Goal: Information Seeking & Learning: Learn about a topic

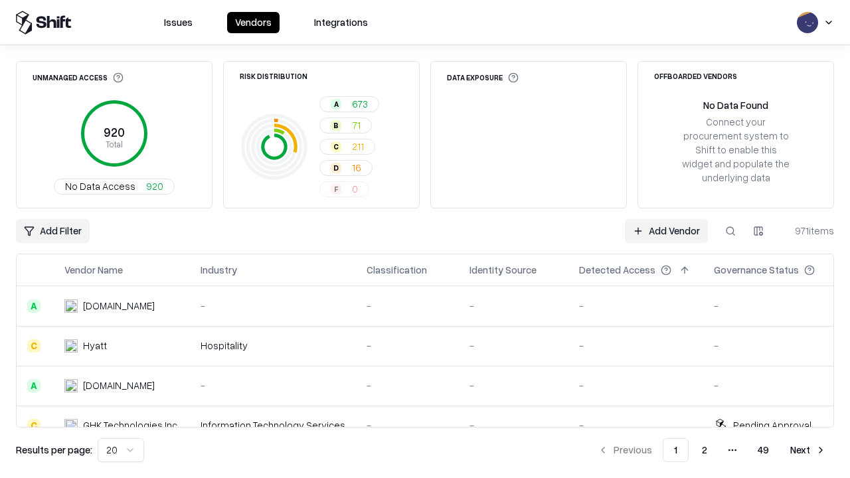
click at [425, 239] on div "Add Filter Add Vendor 971 items" at bounding box center [425, 231] width 818 height 24
click at [52, 231] on html "Issues Vendors Integrations Unmanaged Access 920 Total No Data Access 920 Risk …" at bounding box center [425, 239] width 850 height 478
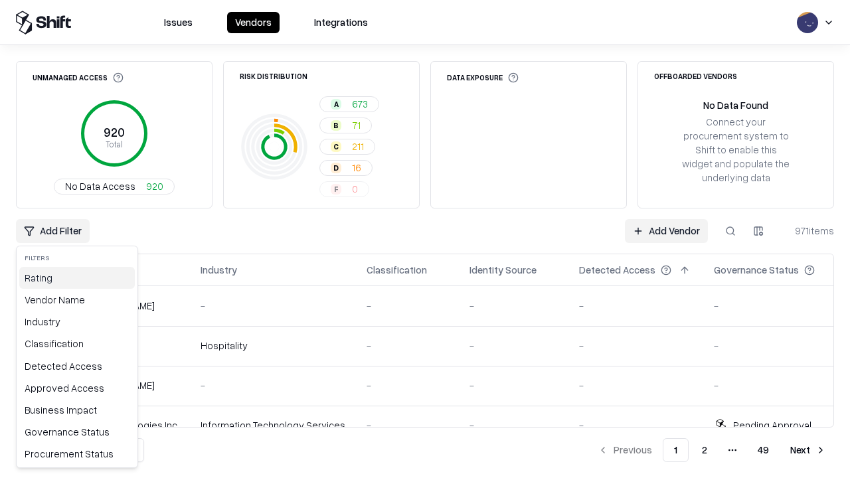
click at [77, 278] on div "Rating" at bounding box center [77, 278] width 116 height 22
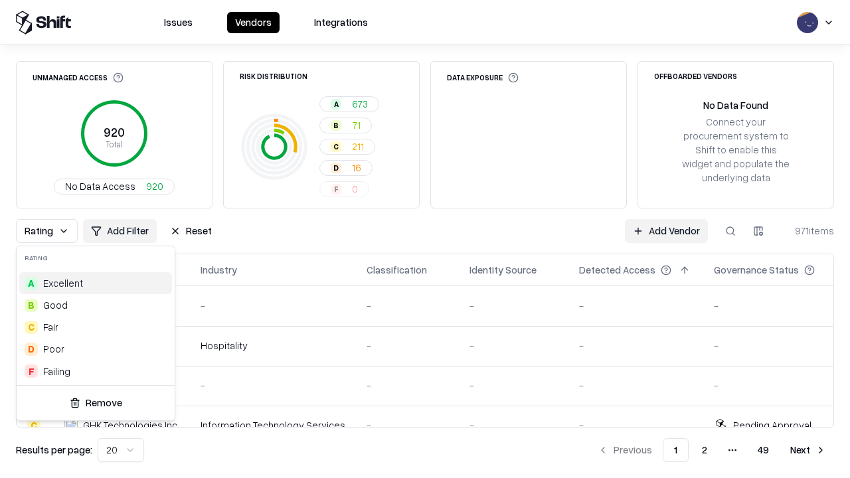
click at [425, 239] on html "Issues Vendors Integrations Unmanaged Access 920 Total No Data Access 920 Risk …" at bounding box center [425, 239] width 850 height 478
click at [425, 239] on div "Rating Add Filter Reset Add Vendor 971 items" at bounding box center [425, 231] width 818 height 24
click at [191, 231] on button "Reset" at bounding box center [191, 231] width 58 height 24
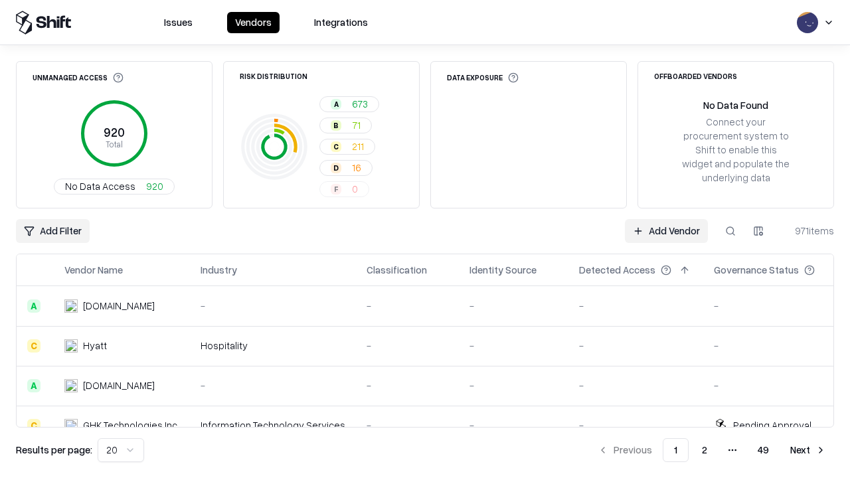
click at [425, 239] on div "Add Filter Add Vendor 971 items" at bounding box center [425, 231] width 818 height 24
click at [52, 231] on html "Issues Vendors Integrations Unmanaged Access 920 Total No Data Access 920 Risk …" at bounding box center [425, 239] width 850 height 478
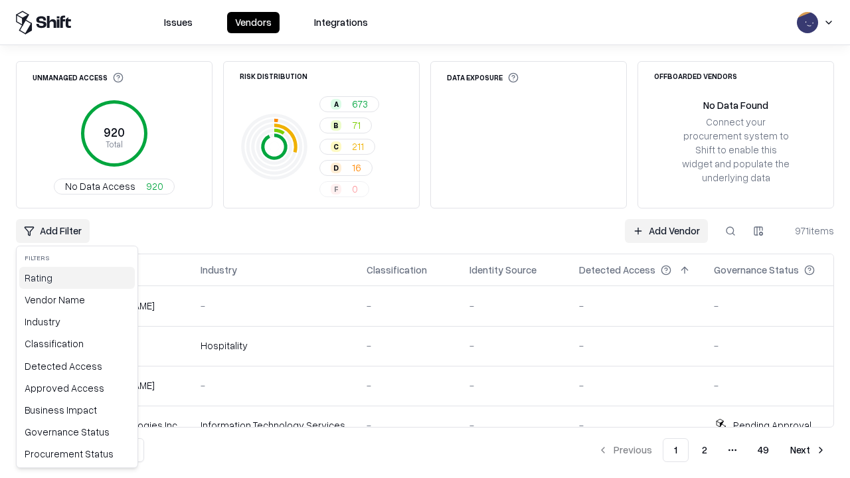
click at [77, 278] on div "Rating" at bounding box center [77, 278] width 116 height 22
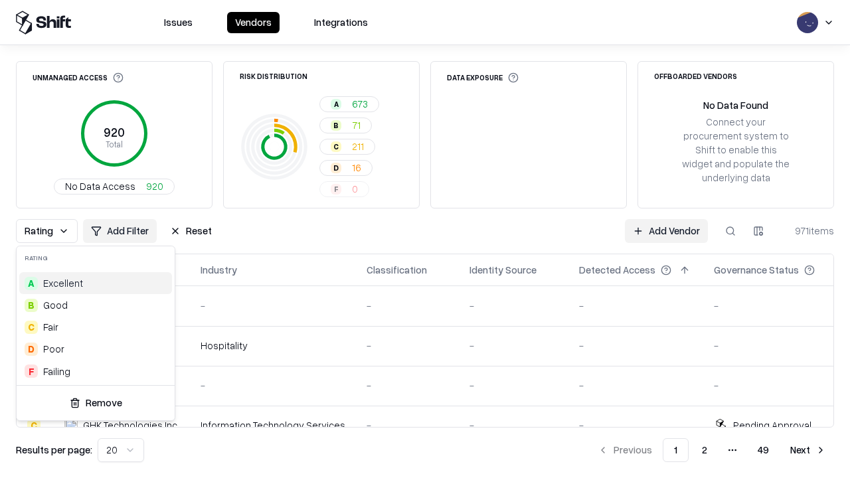
click at [96, 327] on div "C Fair" at bounding box center [95, 327] width 153 height 22
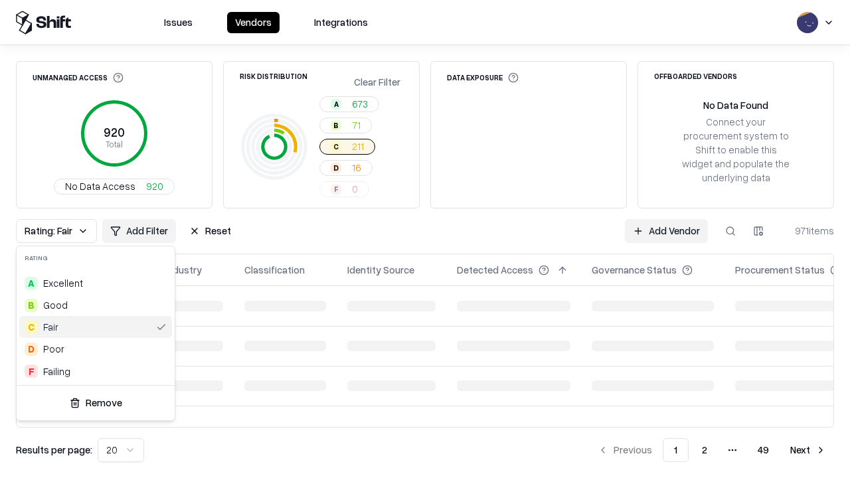
click at [425, 239] on html "Issues Vendors Integrations Unmanaged Access 920 Total No Data Access 920 Risk …" at bounding box center [425, 239] width 850 height 478
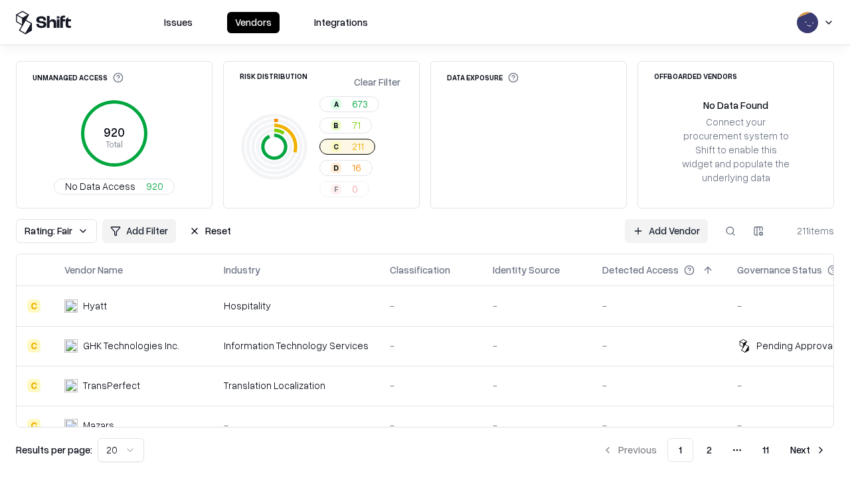
click at [425, 239] on div "Rating: Fair Add Filter Reset Add Vendor 211 items" at bounding box center [425, 231] width 818 height 24
click at [210, 231] on button "Reset" at bounding box center [210, 231] width 58 height 24
click at [425, 239] on div "Add Filter Add Vendor 211 items" at bounding box center [425, 231] width 818 height 24
click at [52, 231] on html "Issues Vendors Integrations Unmanaged Access 920 Total No Data Access 920 Risk …" at bounding box center [425, 239] width 850 height 478
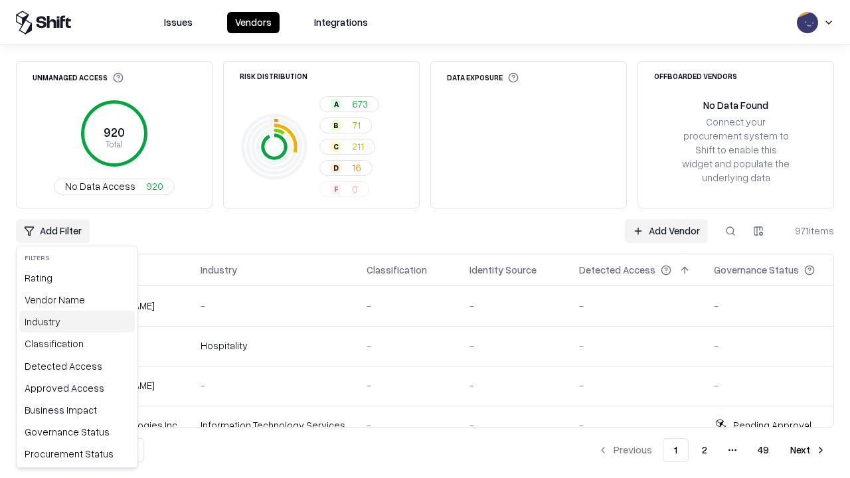
click at [77, 321] on div "Industry" at bounding box center [77, 322] width 116 height 22
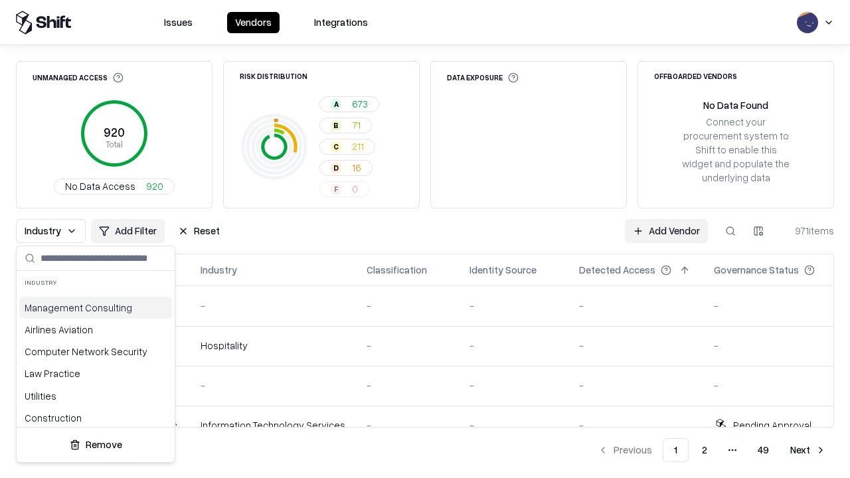
click at [425, 239] on html "Issues Vendors Integrations Unmanaged Access 920 Total No Data Access 920 Risk …" at bounding box center [425, 239] width 850 height 478
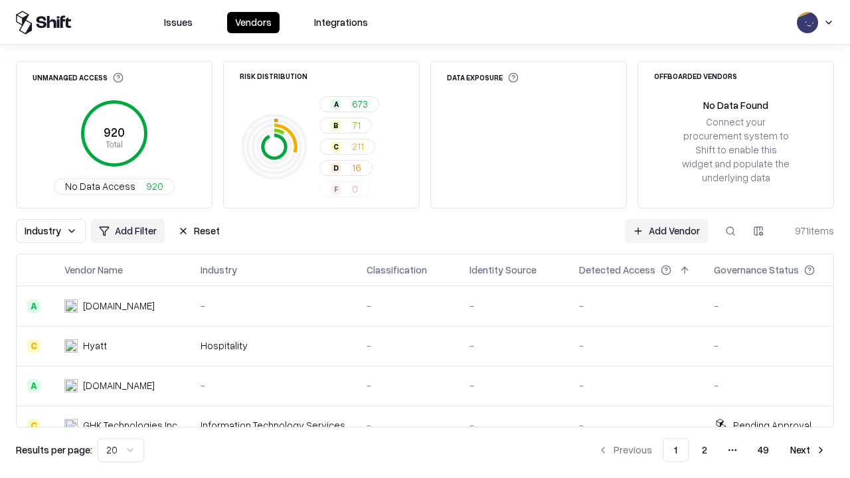
click at [425, 239] on div "Industry Add Filter Reset Add Vendor 971 items" at bounding box center [425, 231] width 818 height 24
click at [199, 231] on button "Reset" at bounding box center [199, 231] width 58 height 24
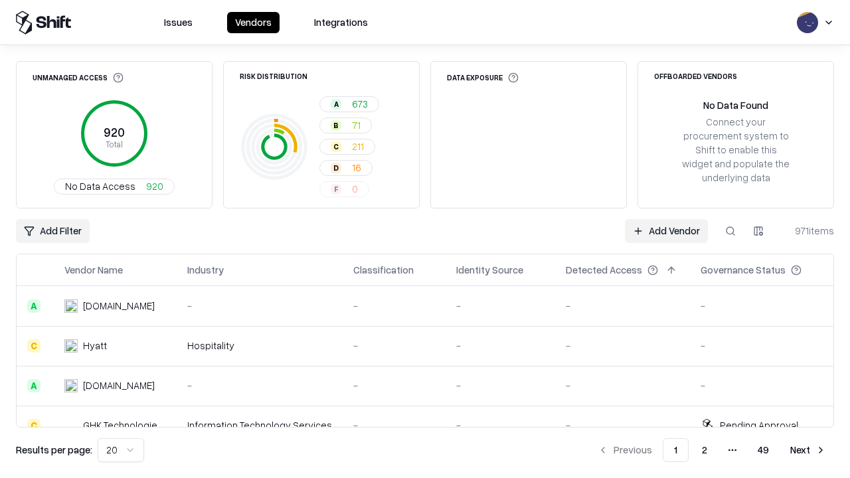
click at [425, 239] on div "Add Filter Add Vendor 971 items" at bounding box center [425, 231] width 818 height 24
click at [52, 231] on html "Issues Vendors Integrations Unmanaged Access 920 Total No Data Access 920 Risk …" at bounding box center [425, 239] width 850 height 478
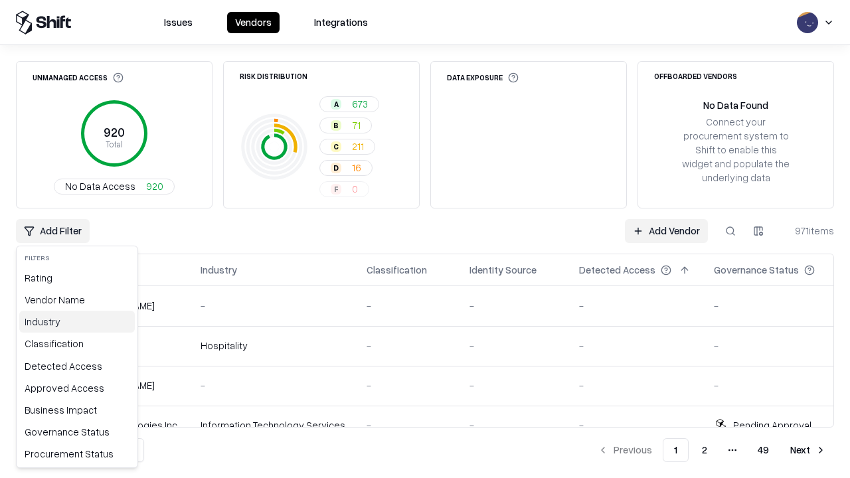
click at [77, 321] on div "Industry" at bounding box center [77, 322] width 116 height 22
